Goal: Task Accomplishment & Management: Manage account settings

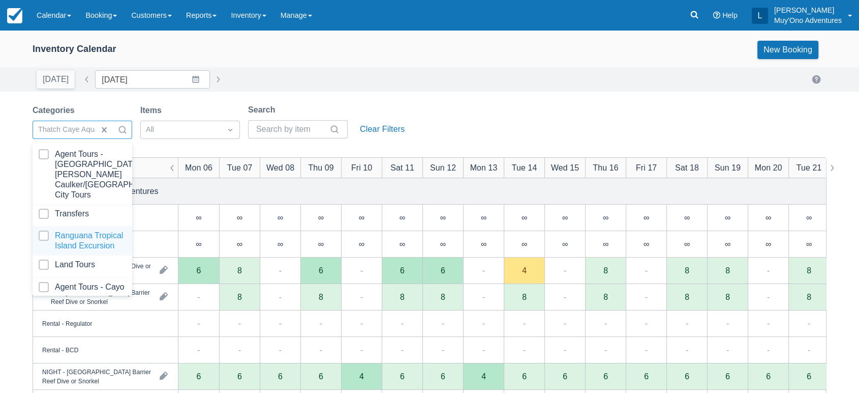
scroll to position [101, 0]
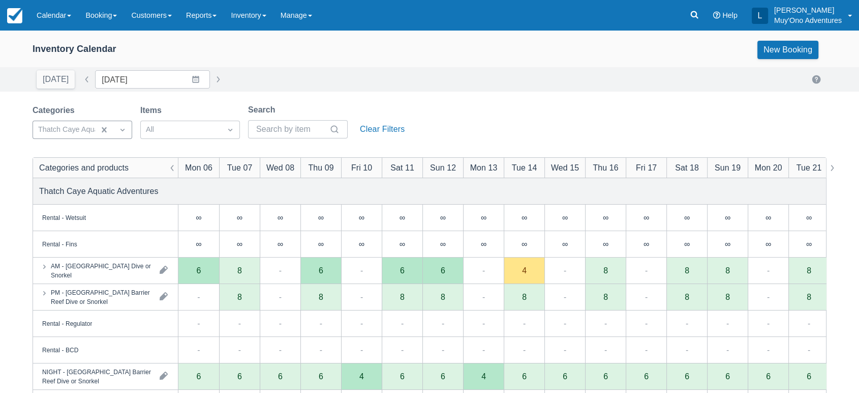
click at [404, 94] on div "Inventory Calendar New Booking [DATE] Date [DATE] Navigate forward to interact …" at bounding box center [429, 326] width 859 height 591
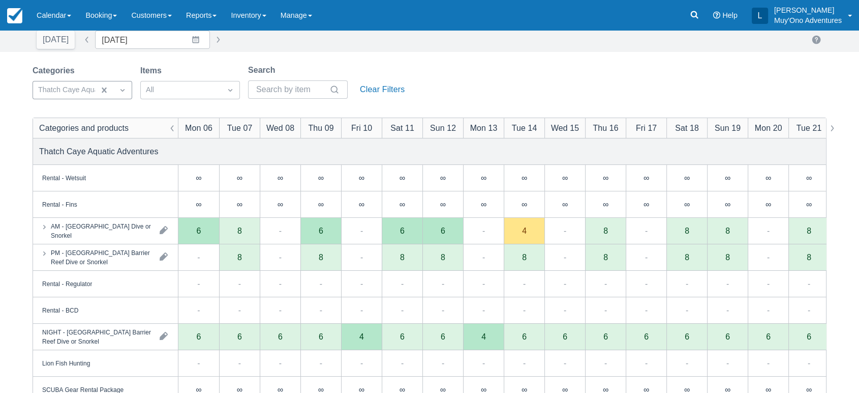
scroll to position [47, 0]
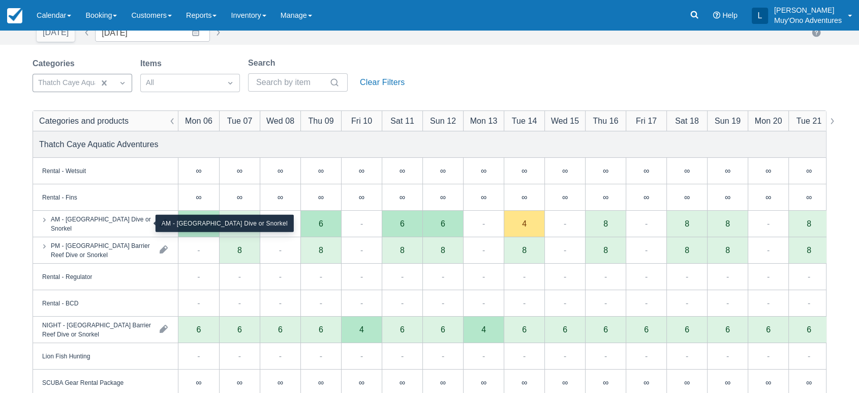
click at [134, 221] on div "AM - [GEOGRAPHIC_DATA] Dive or Snorkel" at bounding box center [101, 223] width 101 height 18
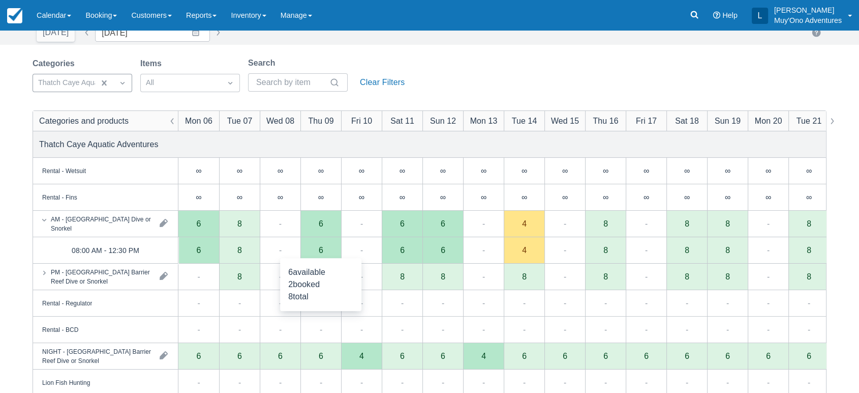
click at [314, 255] on div "6" at bounding box center [321, 250] width 41 height 26
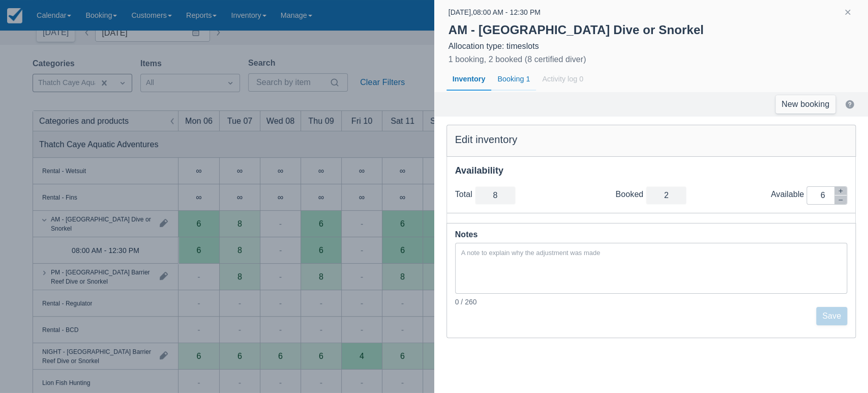
click at [515, 84] on div "Booking 1" at bounding box center [513, 79] width 45 height 23
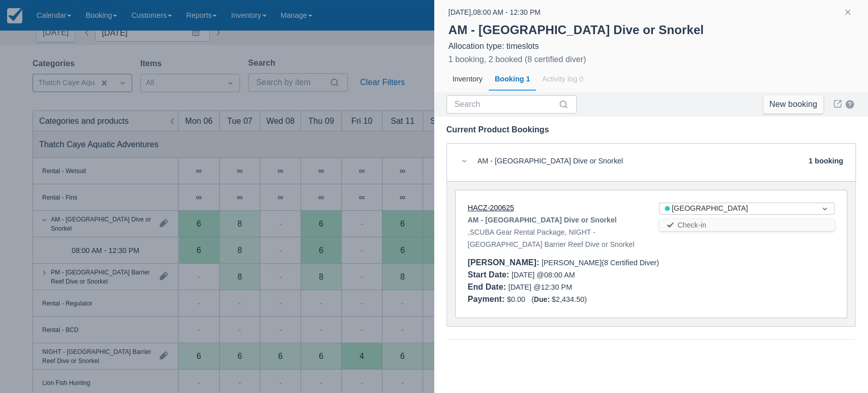
click at [489, 205] on link "HACZ-200625" at bounding box center [491, 207] width 46 height 8
click at [850, 14] on button "button" at bounding box center [848, 12] width 12 height 12
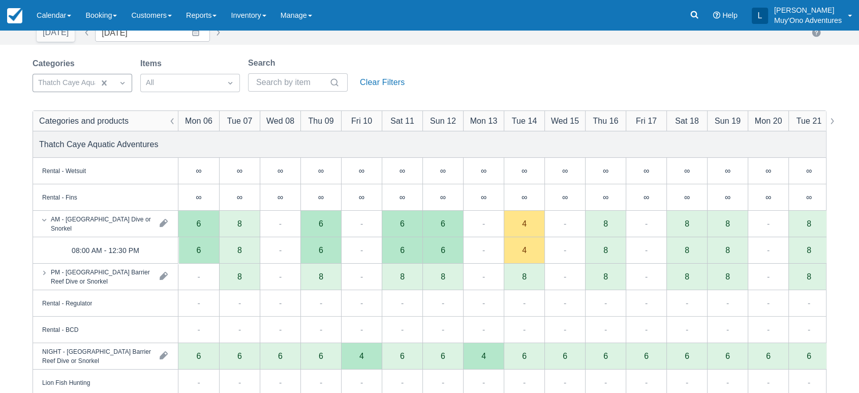
scroll to position [0, 0]
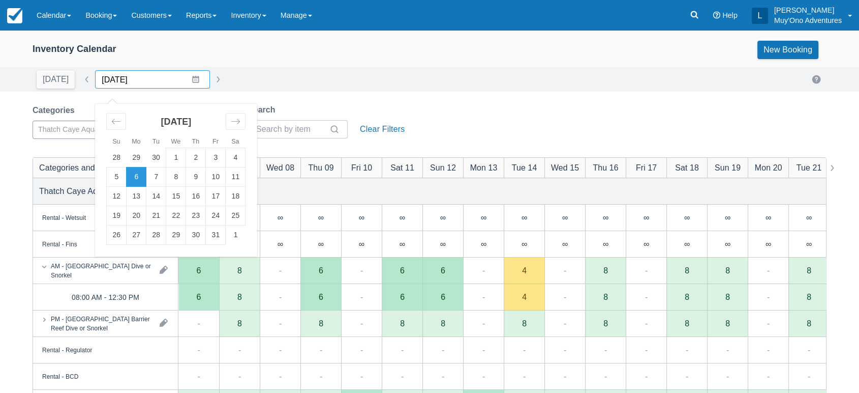
click at [188, 77] on input "[DATE]" at bounding box center [152, 79] width 115 height 18
click at [118, 118] on div "Move backward to switch to the previous month." at bounding box center [116, 121] width 20 height 17
click at [167, 195] on td "17" at bounding box center [176, 196] width 20 height 19
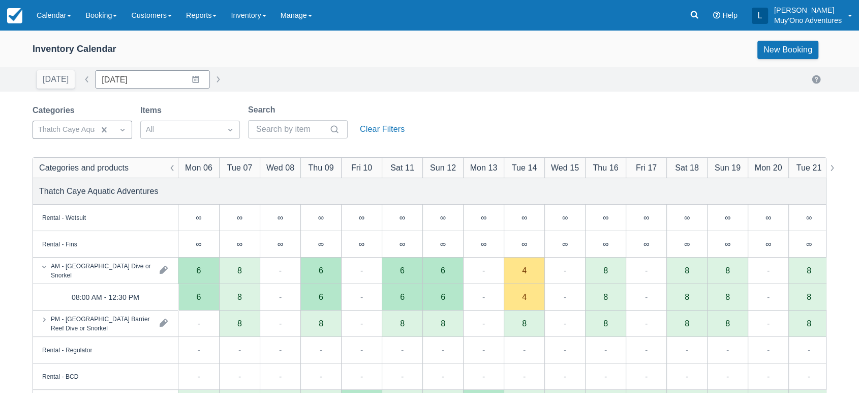
type input "[DATE]"
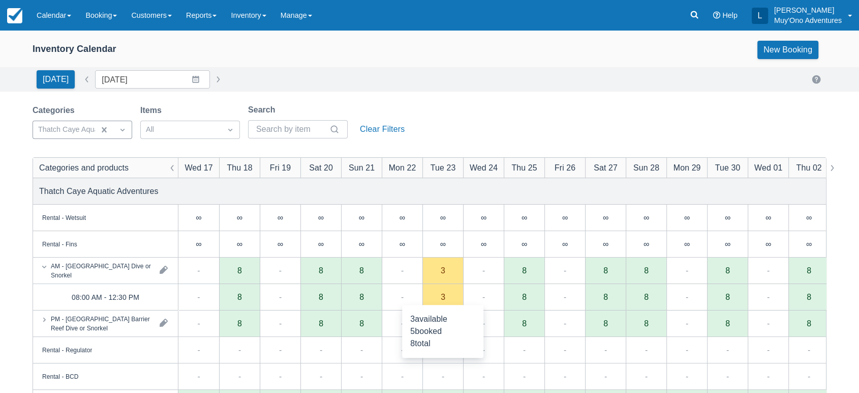
click at [444, 301] on div "3" at bounding box center [443, 297] width 41 height 26
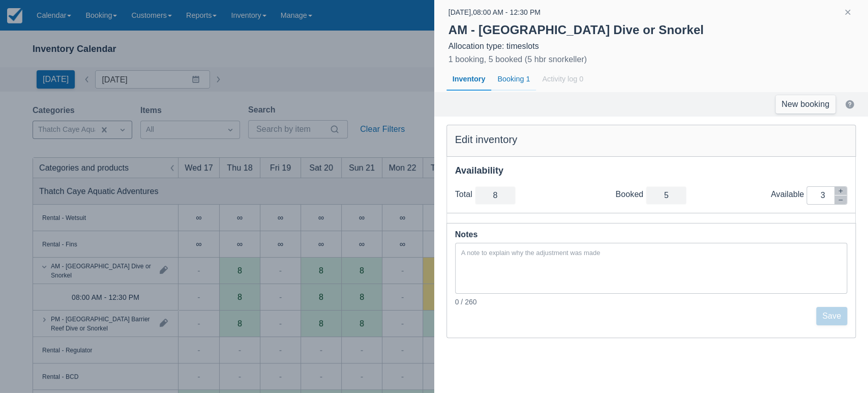
click at [513, 73] on div "Booking 1" at bounding box center [513, 79] width 45 height 23
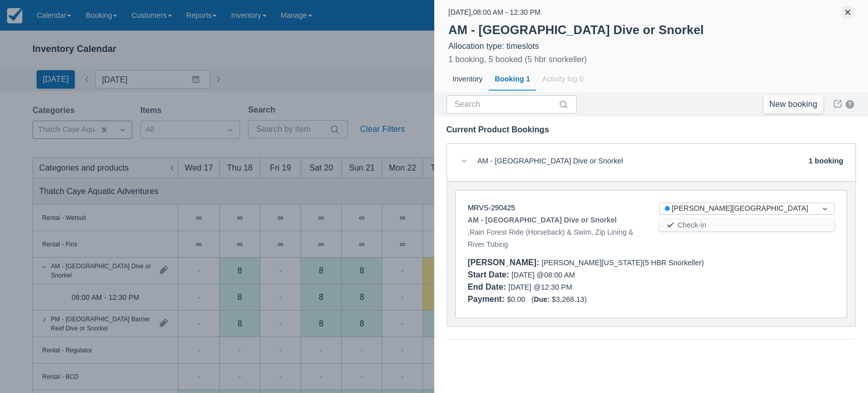
click at [848, 16] on button "button" at bounding box center [848, 12] width 12 height 12
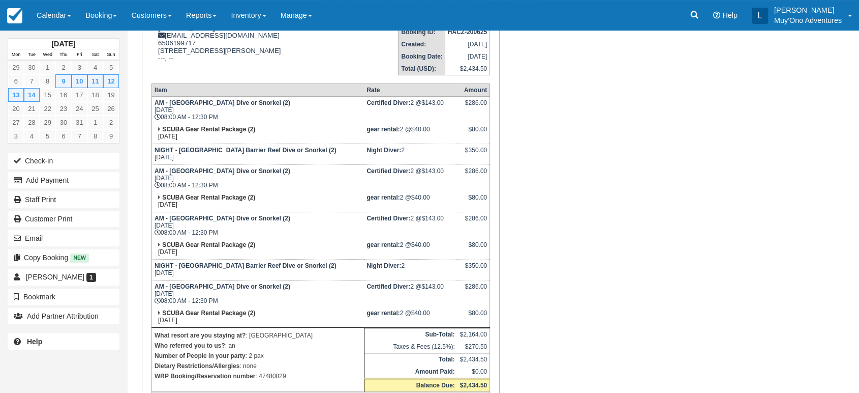
scroll to position [151, 0]
